Goal: Use online tool/utility: Utilize a website feature to perform a specific function

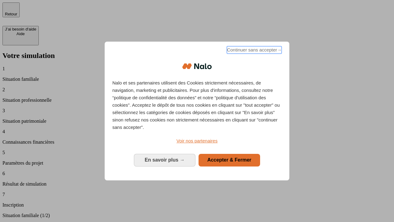
click at [254, 51] on span "Continuer sans accepter →" at bounding box center [254, 49] width 55 height 7
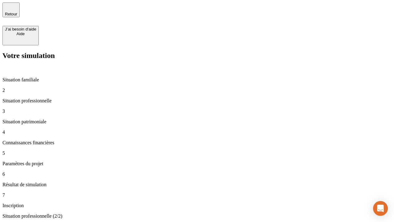
type input "30 000"
type input "1 000"
